Goal: Task Accomplishment & Management: Use online tool/utility

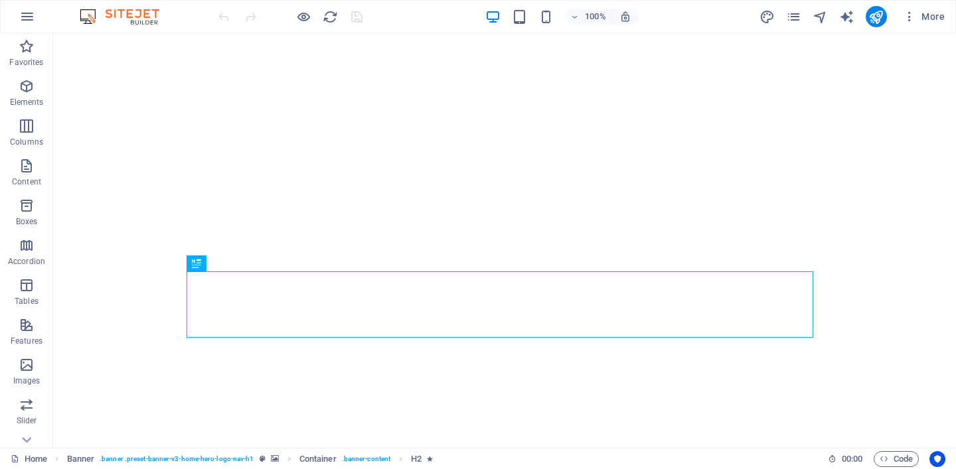
select select
click at [790, 15] on icon "pages" at bounding box center [793, 16] width 15 height 15
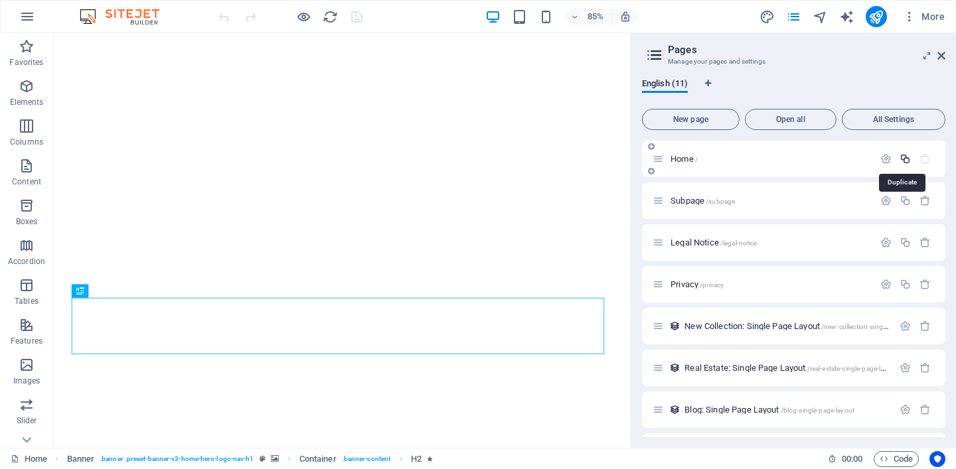
click at [901, 163] on icon "button" at bounding box center [904, 158] width 11 height 11
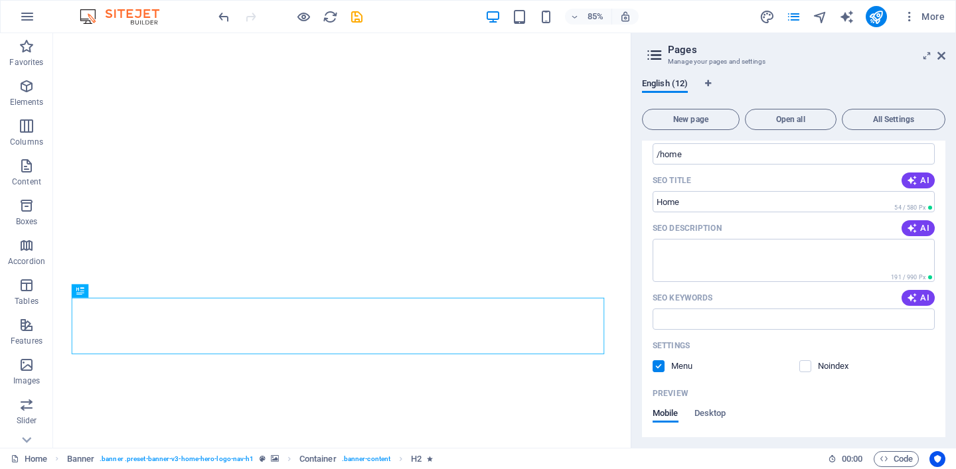
scroll to position [147, 0]
click at [806, 364] on label at bounding box center [805, 364] width 12 height 12
click at [0, 0] on input "checkbox" at bounding box center [0, 0] width 0 height 0
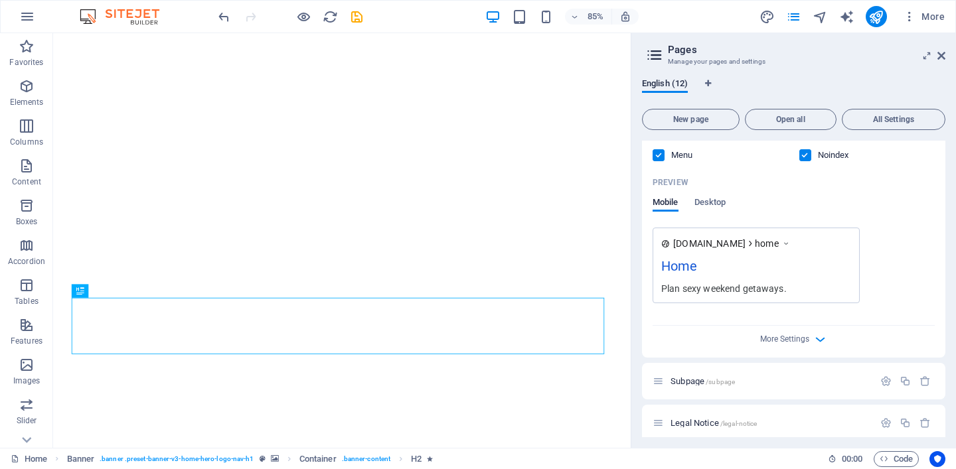
scroll to position [358, 0]
click at [721, 202] on span "Desktop" at bounding box center [710, 201] width 32 height 19
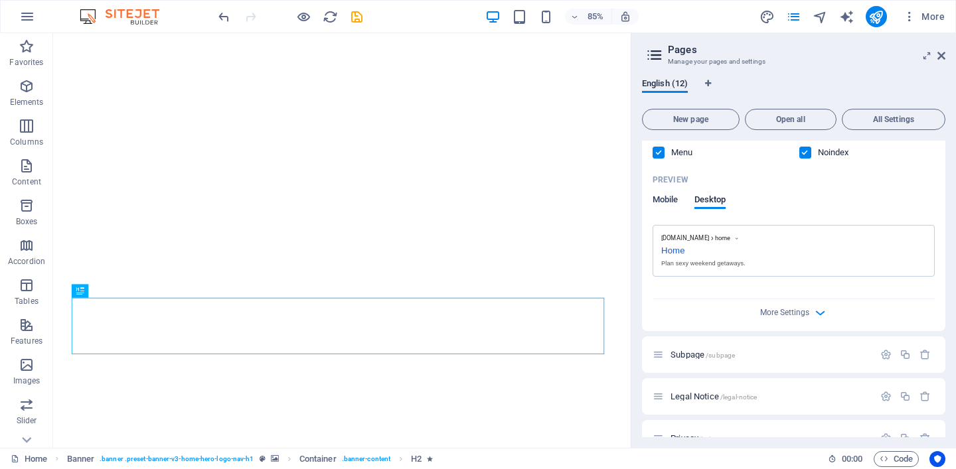
click at [666, 198] on span "Mobile" at bounding box center [666, 201] width 26 height 19
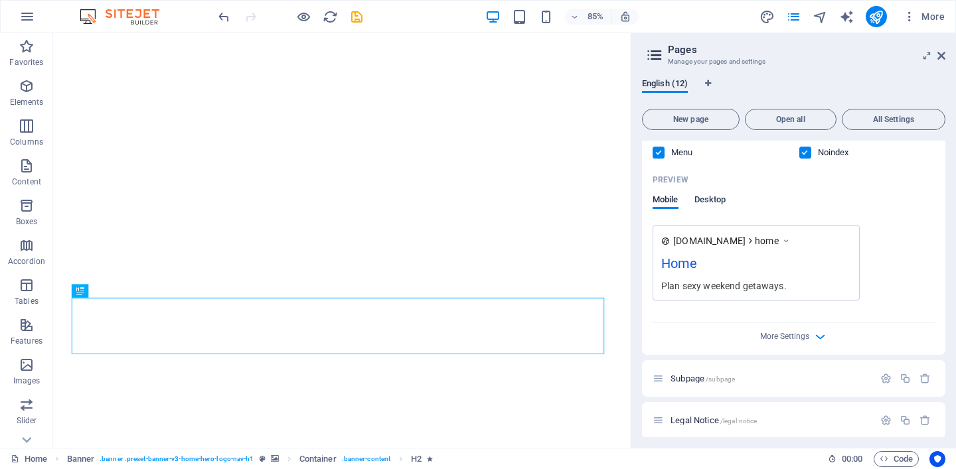
click at [721, 200] on span "Desktop" at bounding box center [710, 201] width 32 height 19
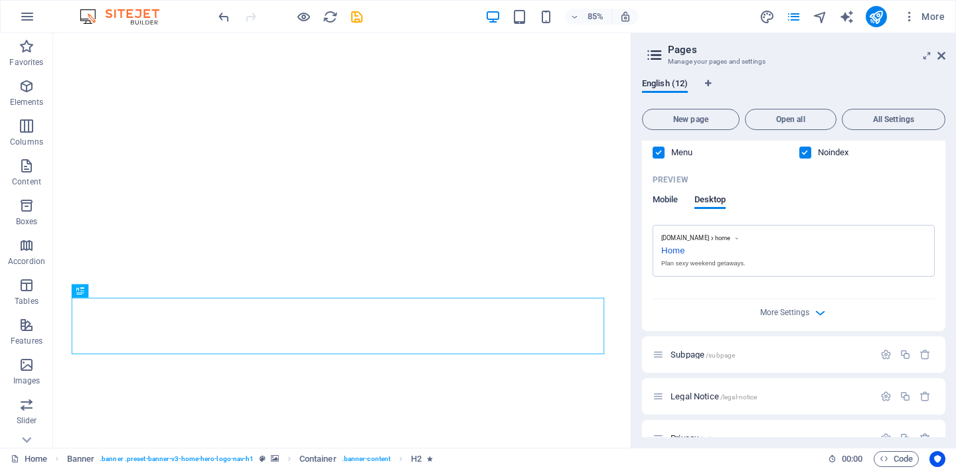
click at [665, 200] on span "Mobile" at bounding box center [666, 201] width 26 height 19
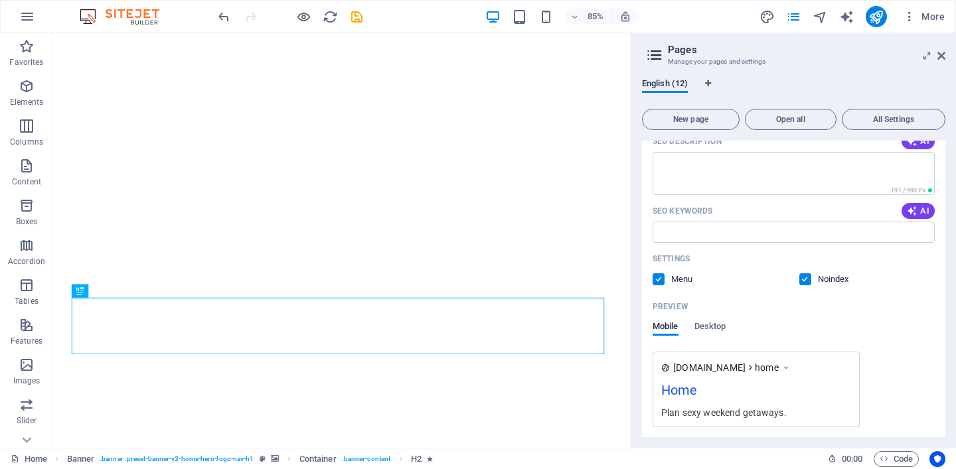
scroll to position [0, 0]
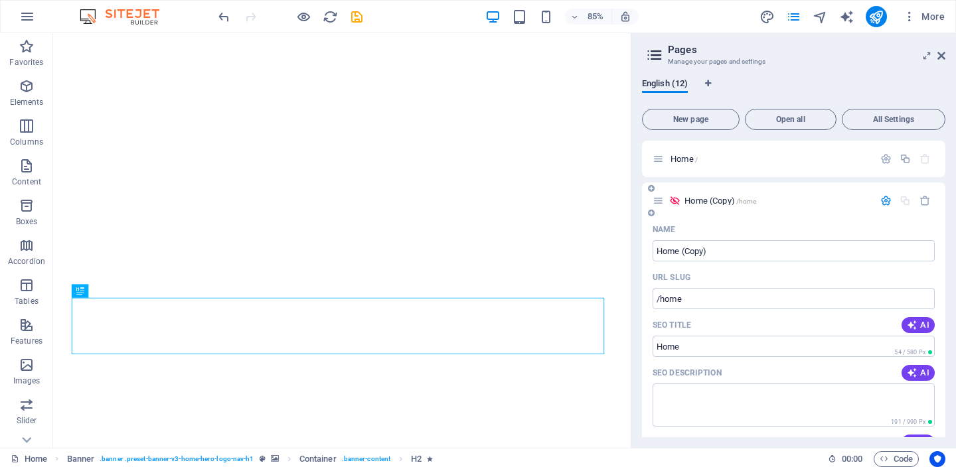
click at [881, 200] on icon "button" at bounding box center [885, 200] width 11 height 11
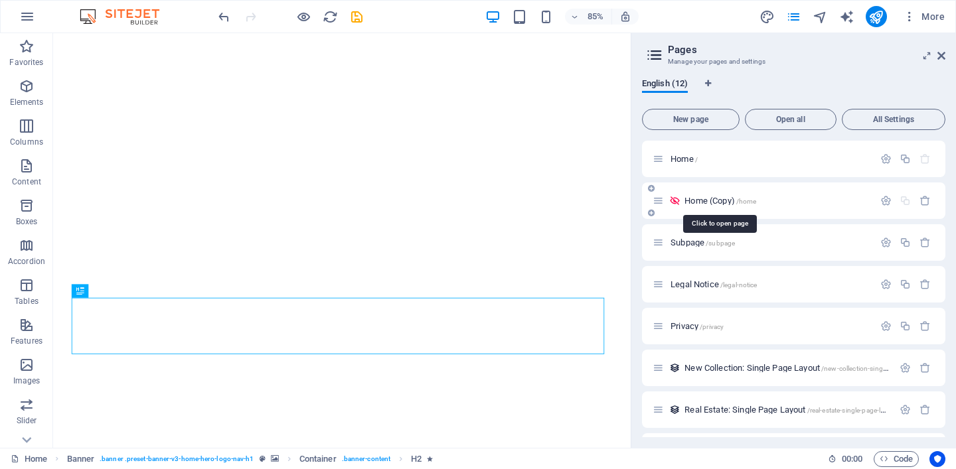
click at [722, 202] on span "Home (Copy) /home" at bounding box center [720, 201] width 72 height 10
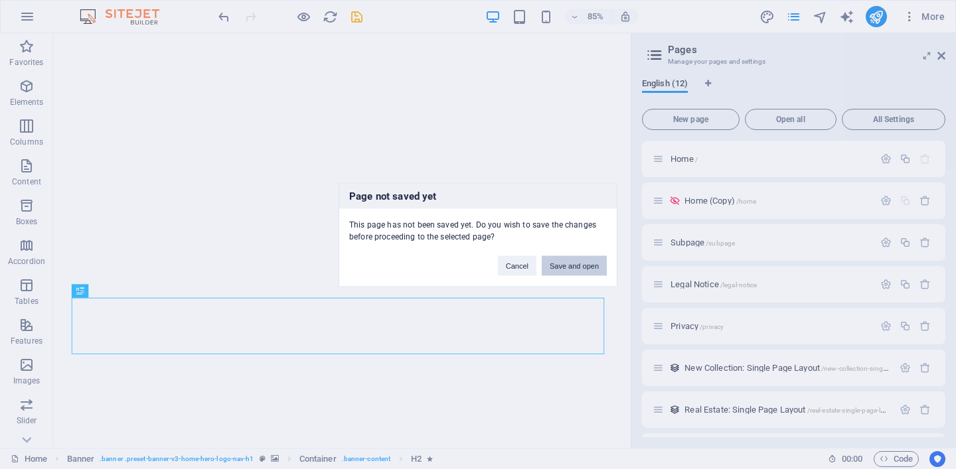
click at [571, 264] on button "Save and open" at bounding box center [574, 266] width 65 height 20
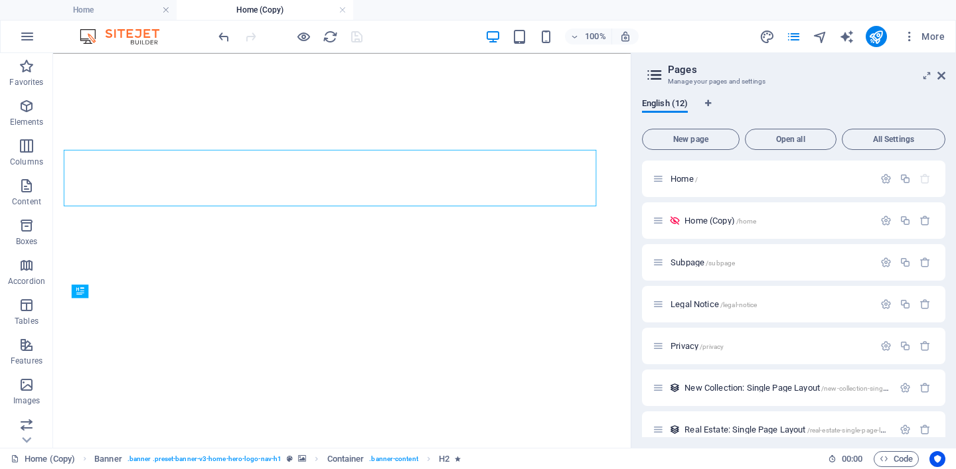
select select
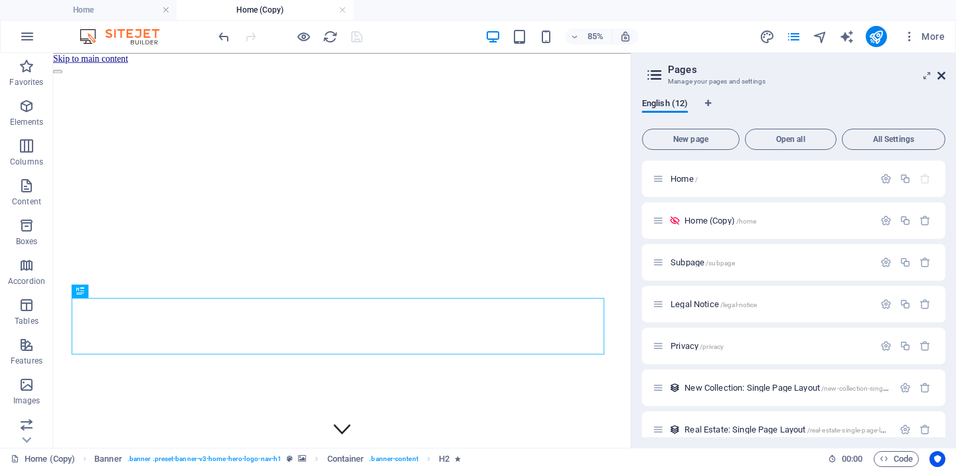
click at [941, 74] on icon at bounding box center [941, 75] width 8 height 11
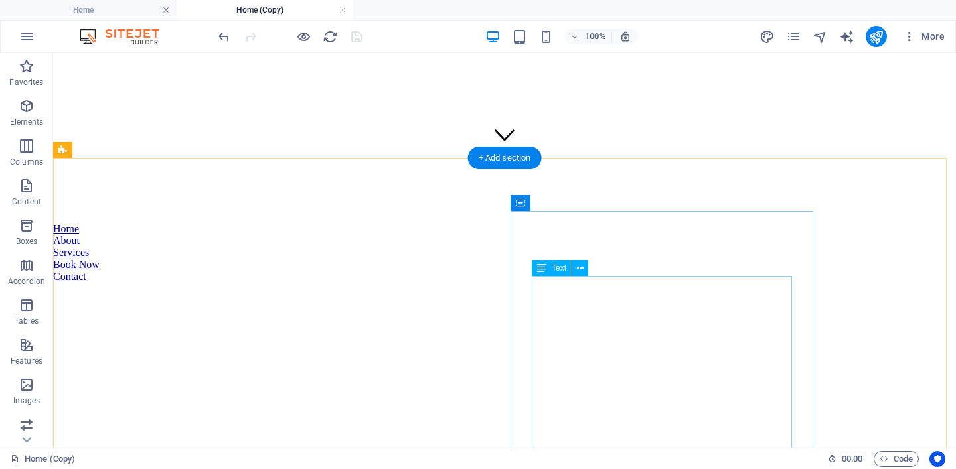
scroll to position [307, 0]
